Goal: Information Seeking & Learning: Learn about a topic

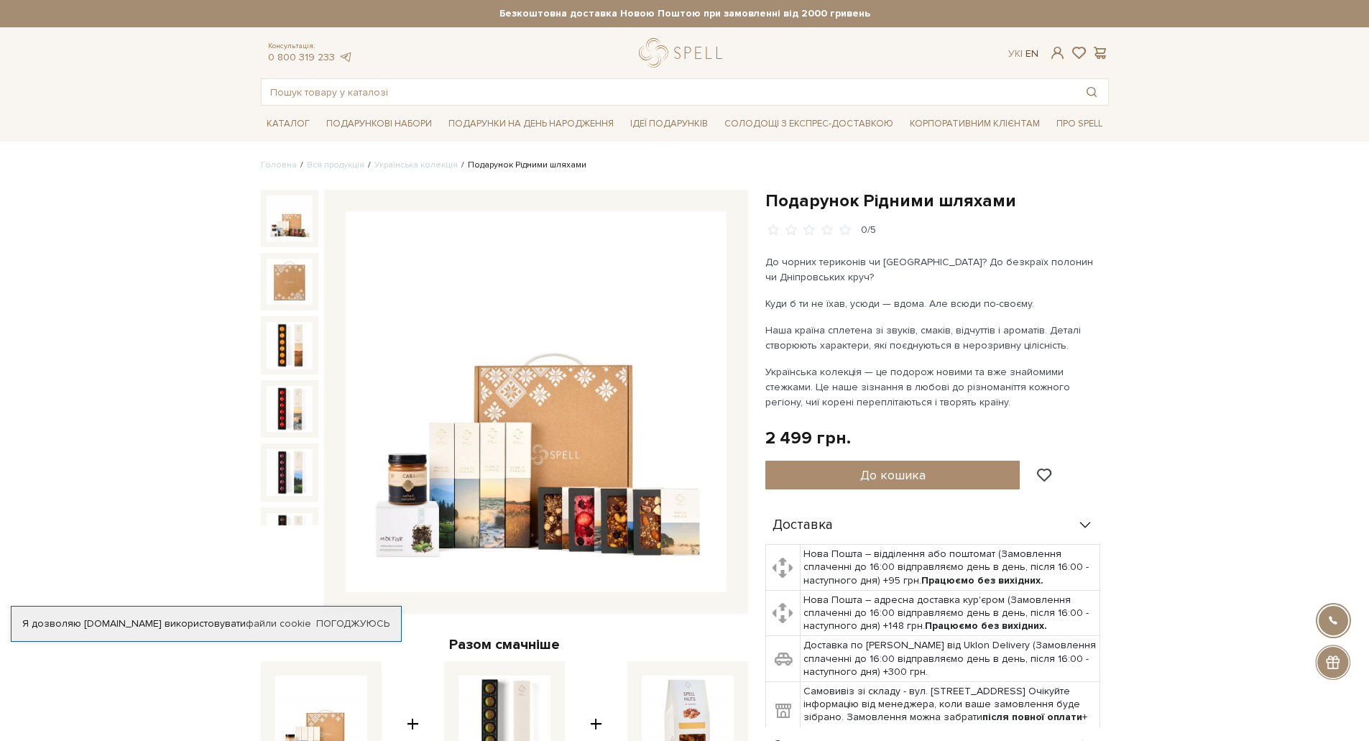
click at [1031, 50] on link "En" at bounding box center [1032, 53] width 13 height 12
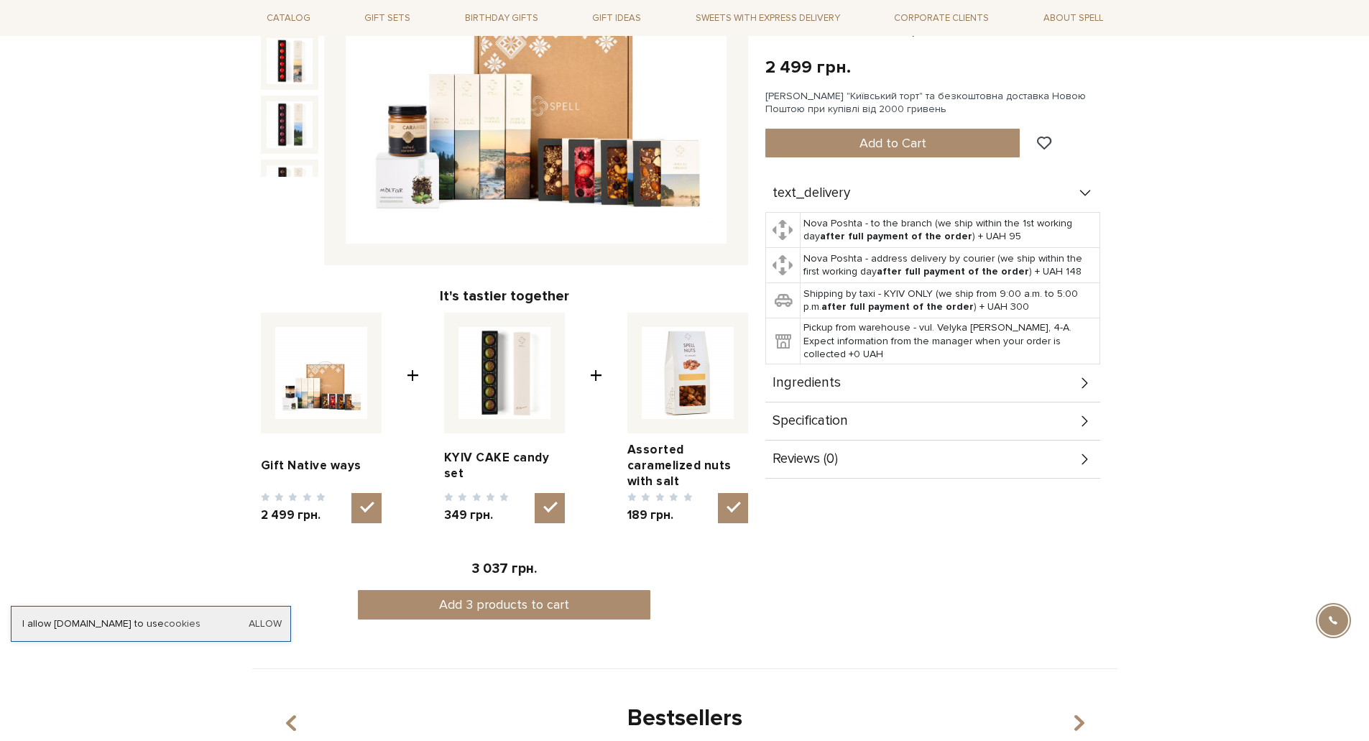
scroll to position [359, 0]
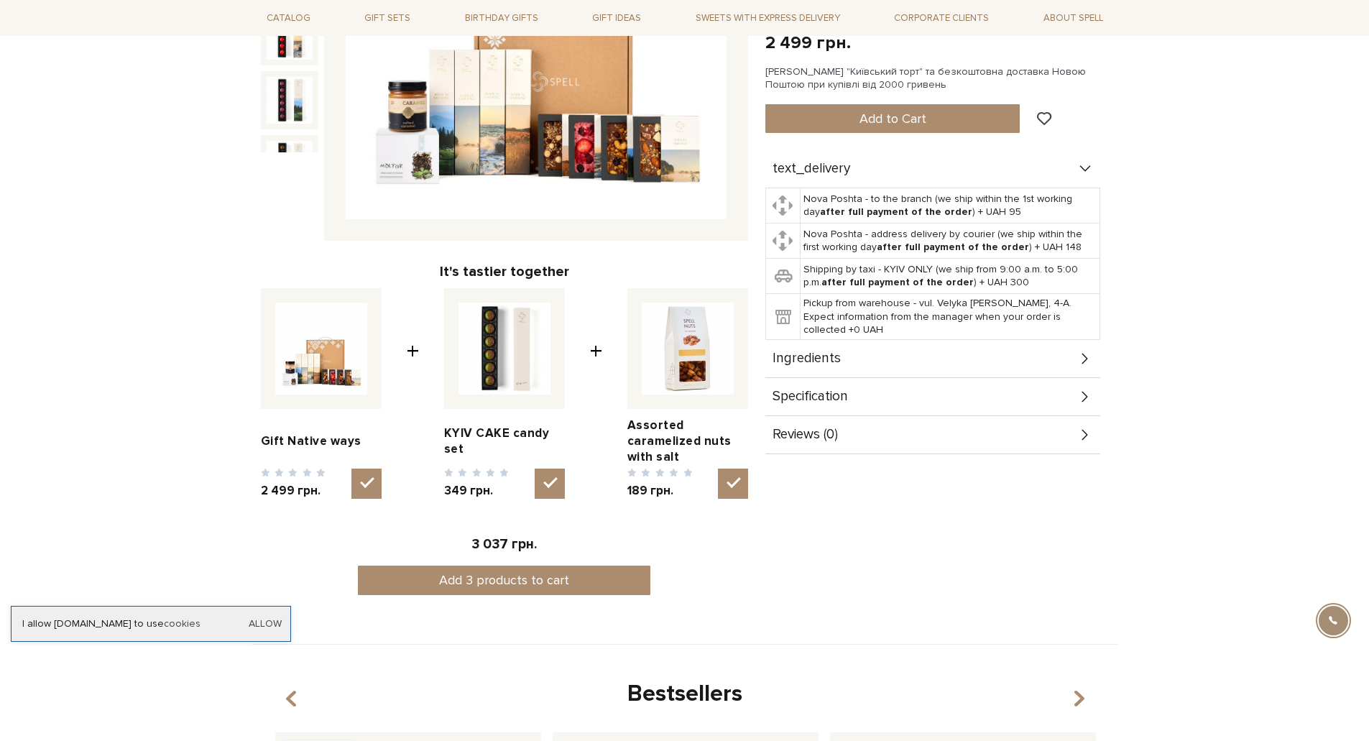
click at [893, 341] on div "Ingredients" at bounding box center [932, 358] width 335 height 37
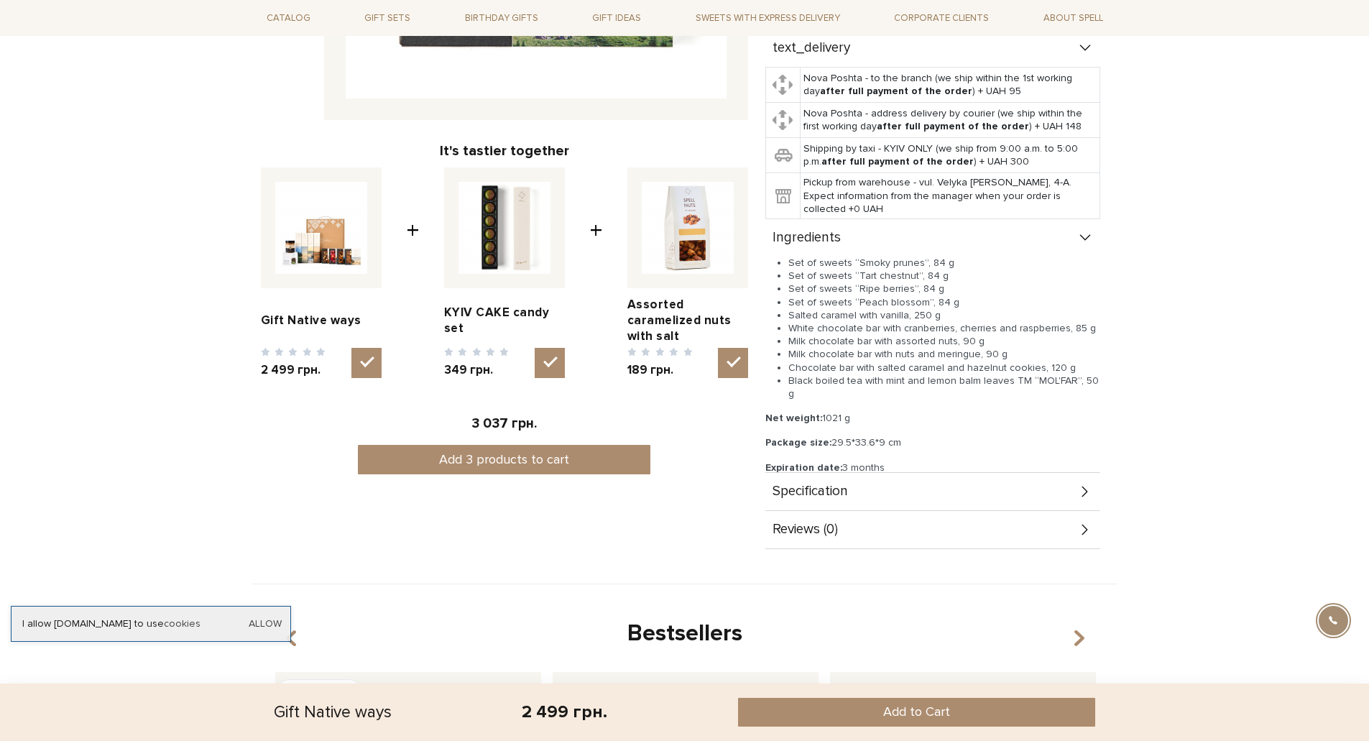
scroll to position [503, 0]
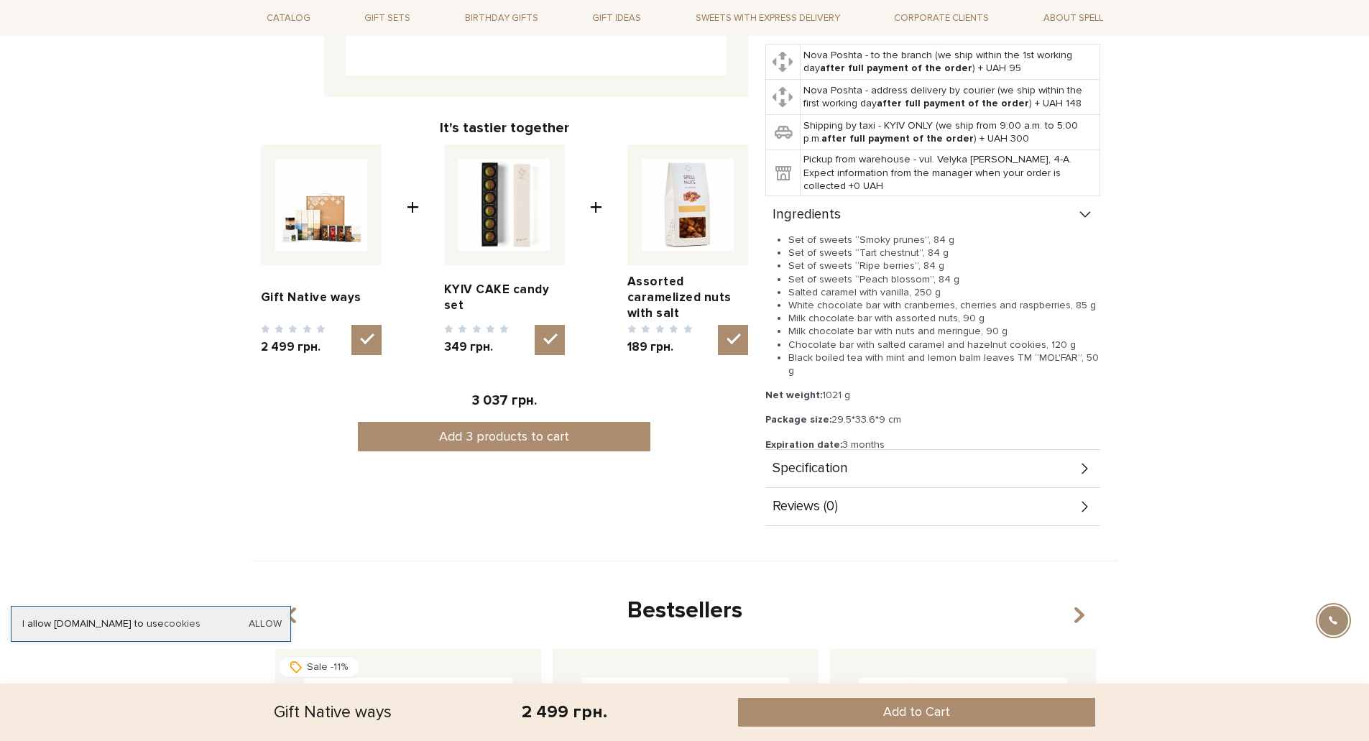
click at [962, 451] on div "Specification" at bounding box center [932, 468] width 335 height 37
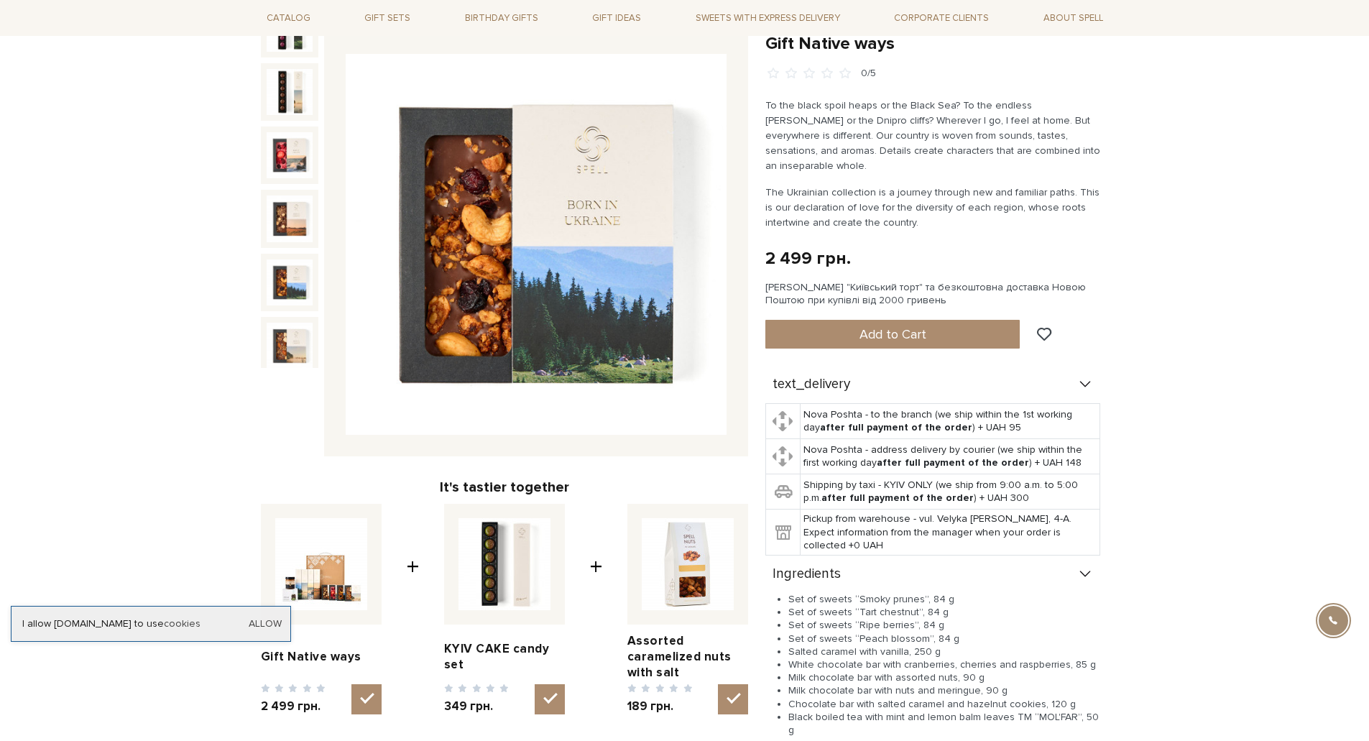
scroll to position [0, 0]
